Goal: Task Accomplishment & Management: Manage account settings

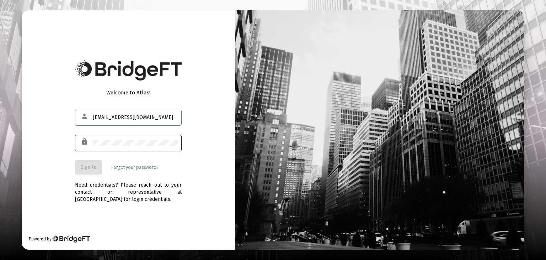
type input "ekbrunner64@gmail.com"
click at [140, 138] on div at bounding box center [135, 142] width 85 height 17
click at [91, 165] on span "Sign In" at bounding box center [89, 167] width 16 height 6
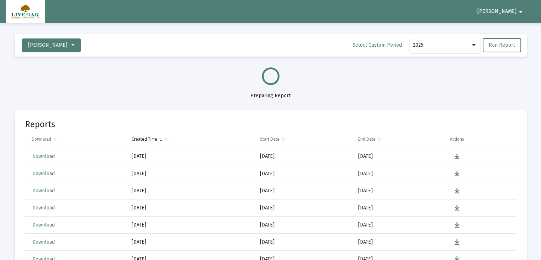
select select "View all"
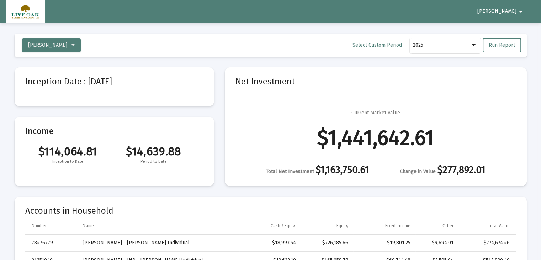
click at [513, 9] on span "Erin" at bounding box center [496, 12] width 39 height 6
click at [520, 30] on button "Logout" at bounding box center [519, 30] width 40 height 17
